Goal: Task Accomplishment & Management: Manage account settings

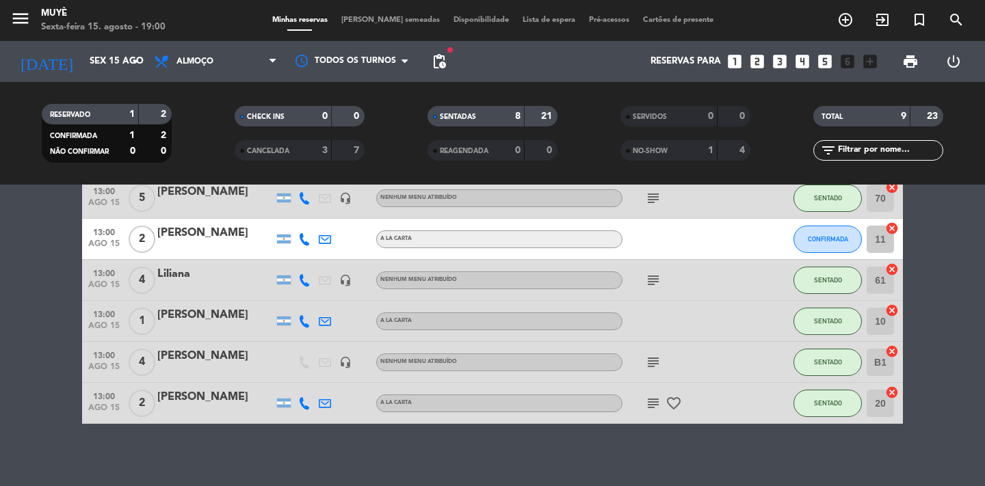
scroll to position [237, 0]
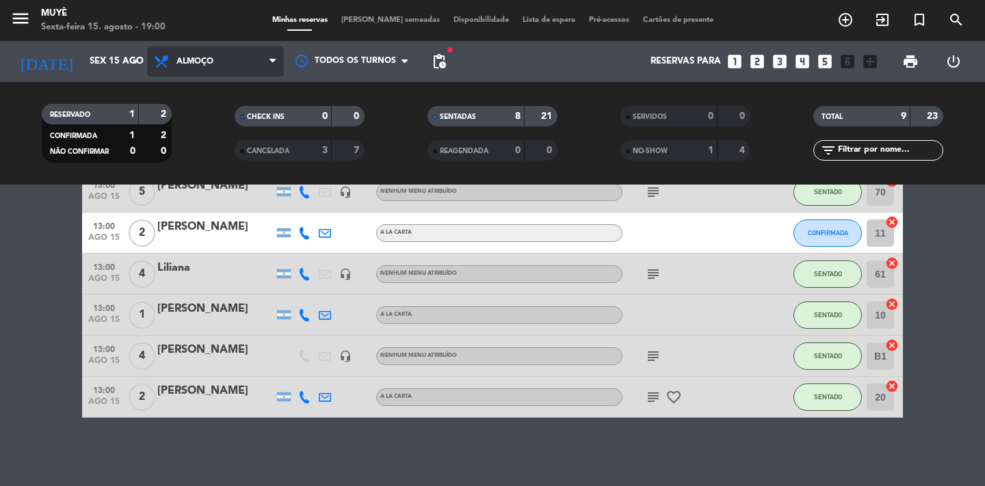
click at [213, 59] on span "Almoço" at bounding box center [194, 62] width 37 height 10
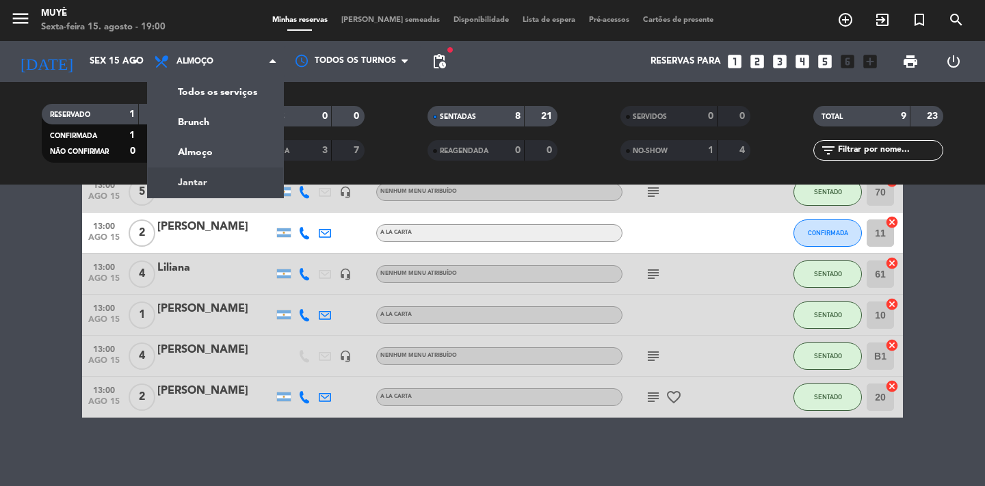
click at [212, 180] on div "menu Muyè Sexta-feira 15. agosto - 19:00 Minhas reservas Mesas semeadas Disponi…" at bounding box center [492, 92] width 985 height 185
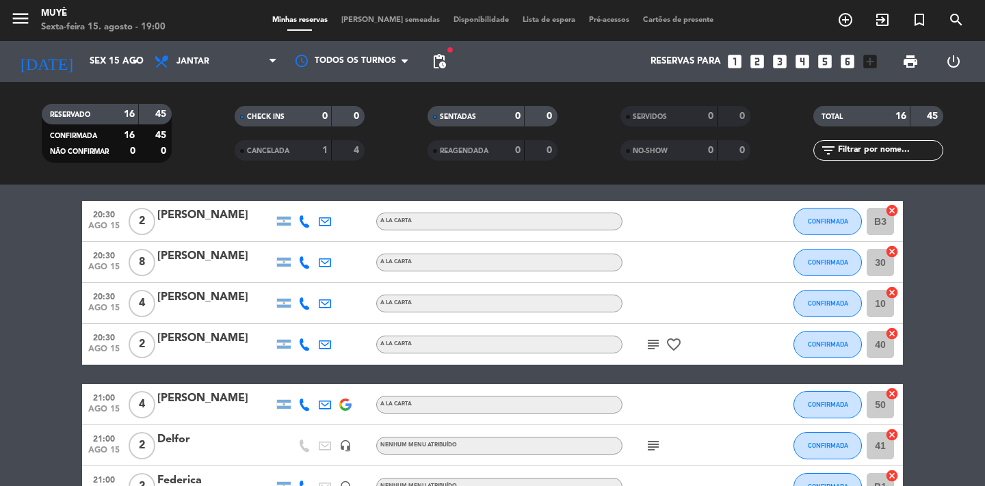
scroll to position [56, 0]
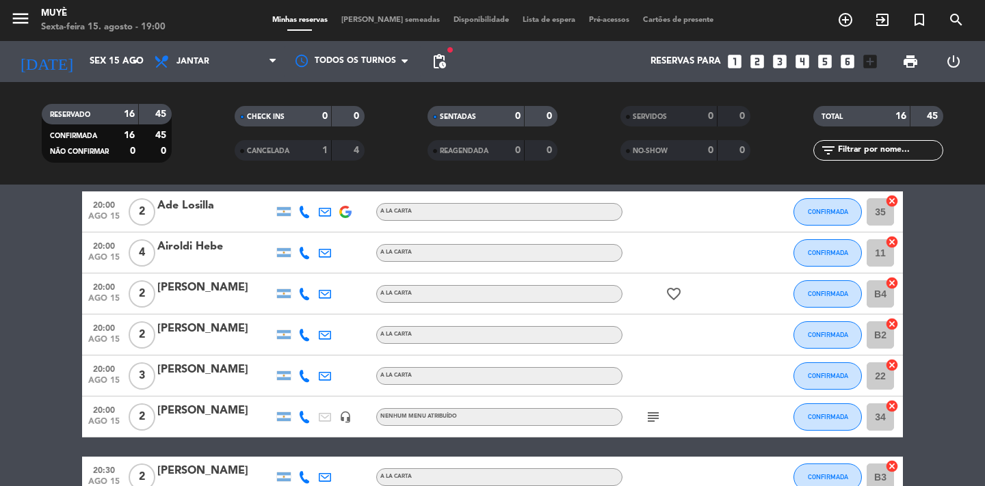
click at [529, 26] on div "Minhas reservas Mesas semeadas Disponibilidade Lista de espera Pré-acessos Cart…" at bounding box center [492, 20] width 455 height 12
click at [532, 23] on span "Lista de espera" at bounding box center [549, 20] width 66 height 8
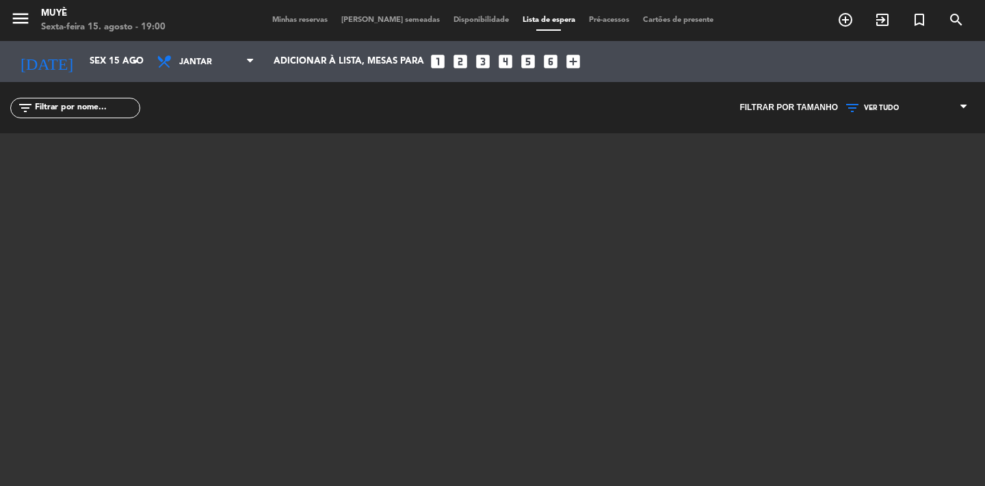
click at [315, 18] on span "Minhas reservas" at bounding box center [299, 20] width 69 height 8
